Goal: Information Seeking & Learning: Learn about a topic

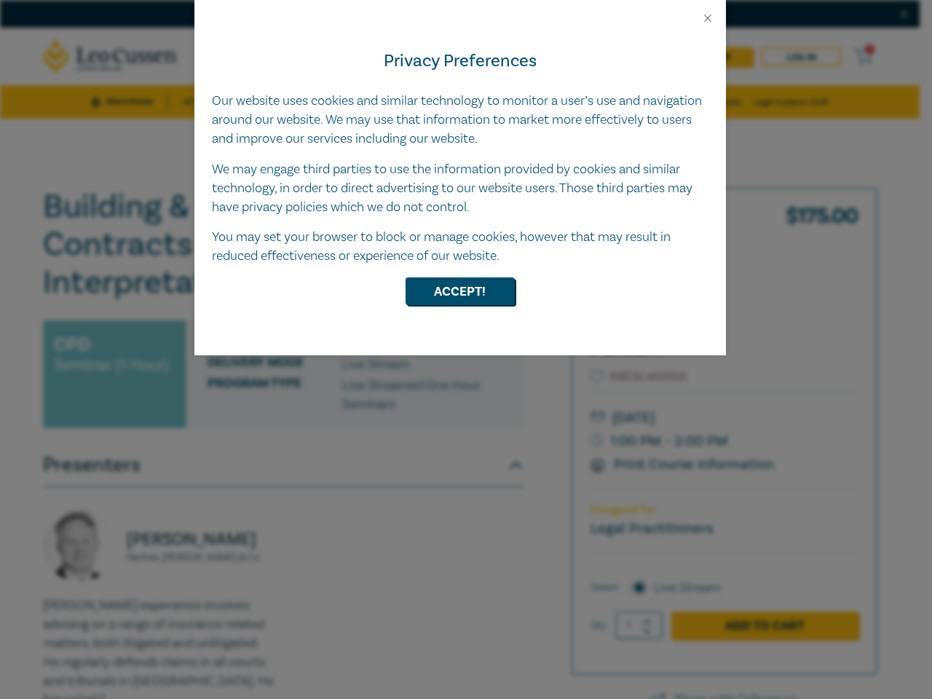
click at [466, 350] on div "Privacy Preferences Our website uses cookies and similar technology to monitor …" at bounding box center [460, 190] width 532 height 331
click at [708, 18] on button "Close" at bounding box center [707, 18] width 13 height 13
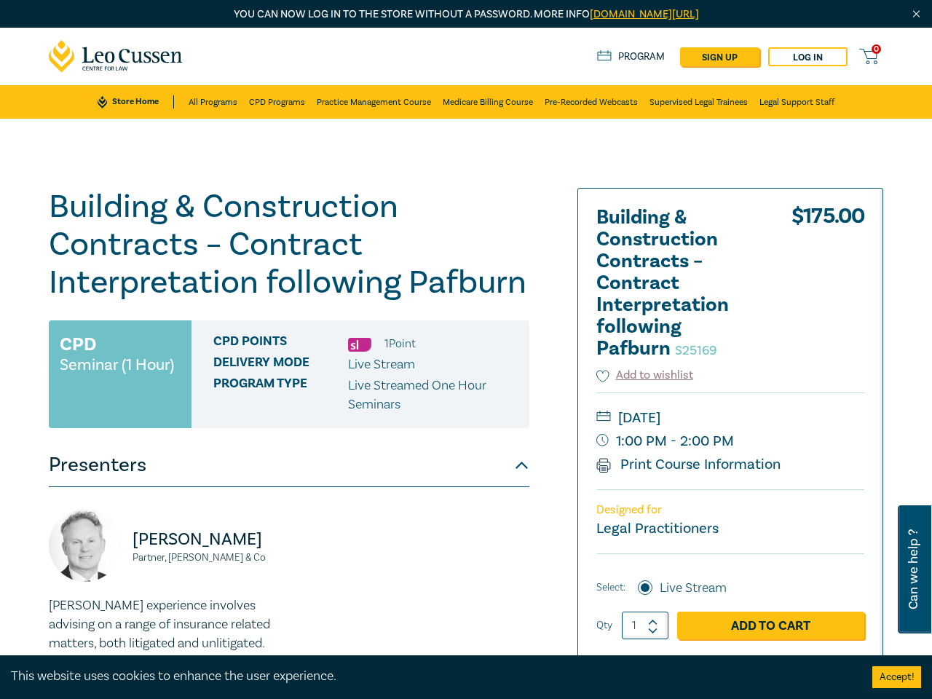
click at [460, 291] on h1 "Building & Construction Contracts – Contract Interpretation following Pafburn S…" at bounding box center [289, 245] width 481 height 114
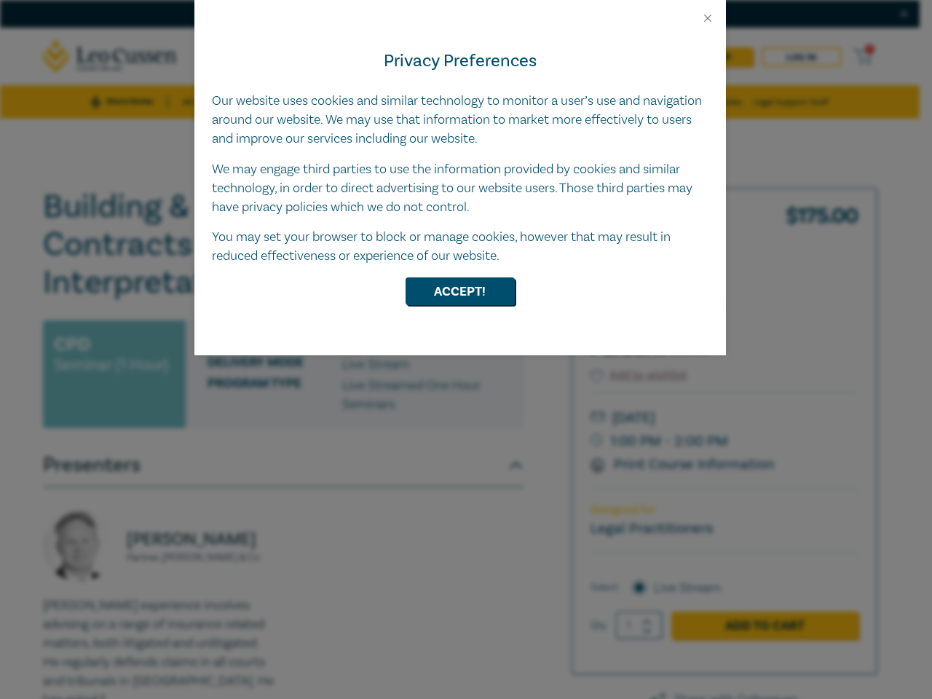
click at [466, 350] on div "Privacy Preferences Our website uses cookies and similar technology to monitor …" at bounding box center [460, 190] width 532 height 331
click at [708, 18] on button "Close" at bounding box center [707, 18] width 13 height 13
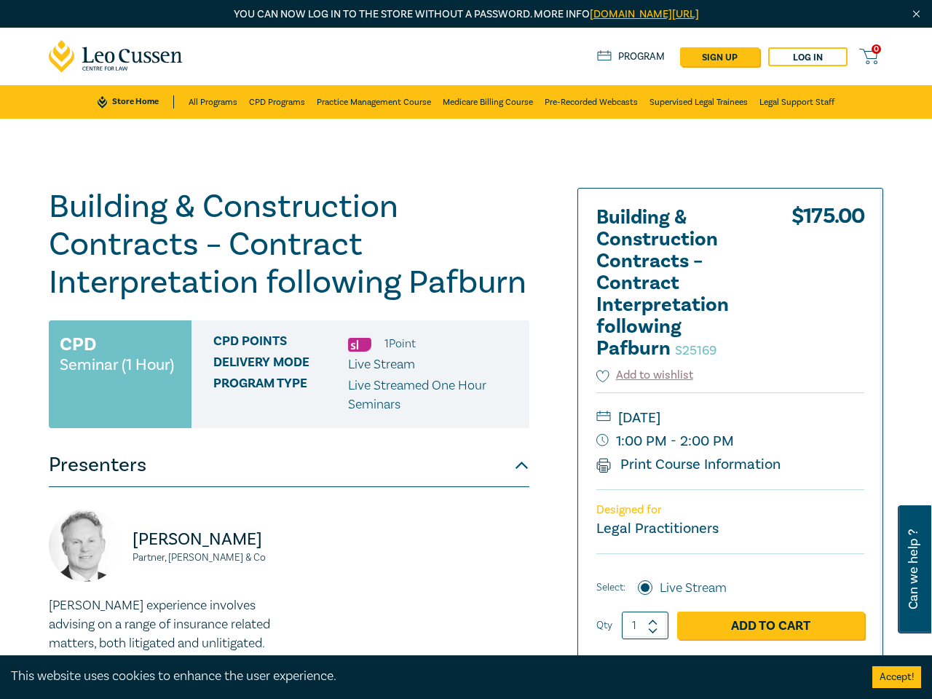
click at [460, 291] on h1 "Building & Construction Contracts – Contract Interpretation following Pafburn S…" at bounding box center [289, 245] width 481 height 114
